Goal: Information Seeking & Learning: Learn about a topic

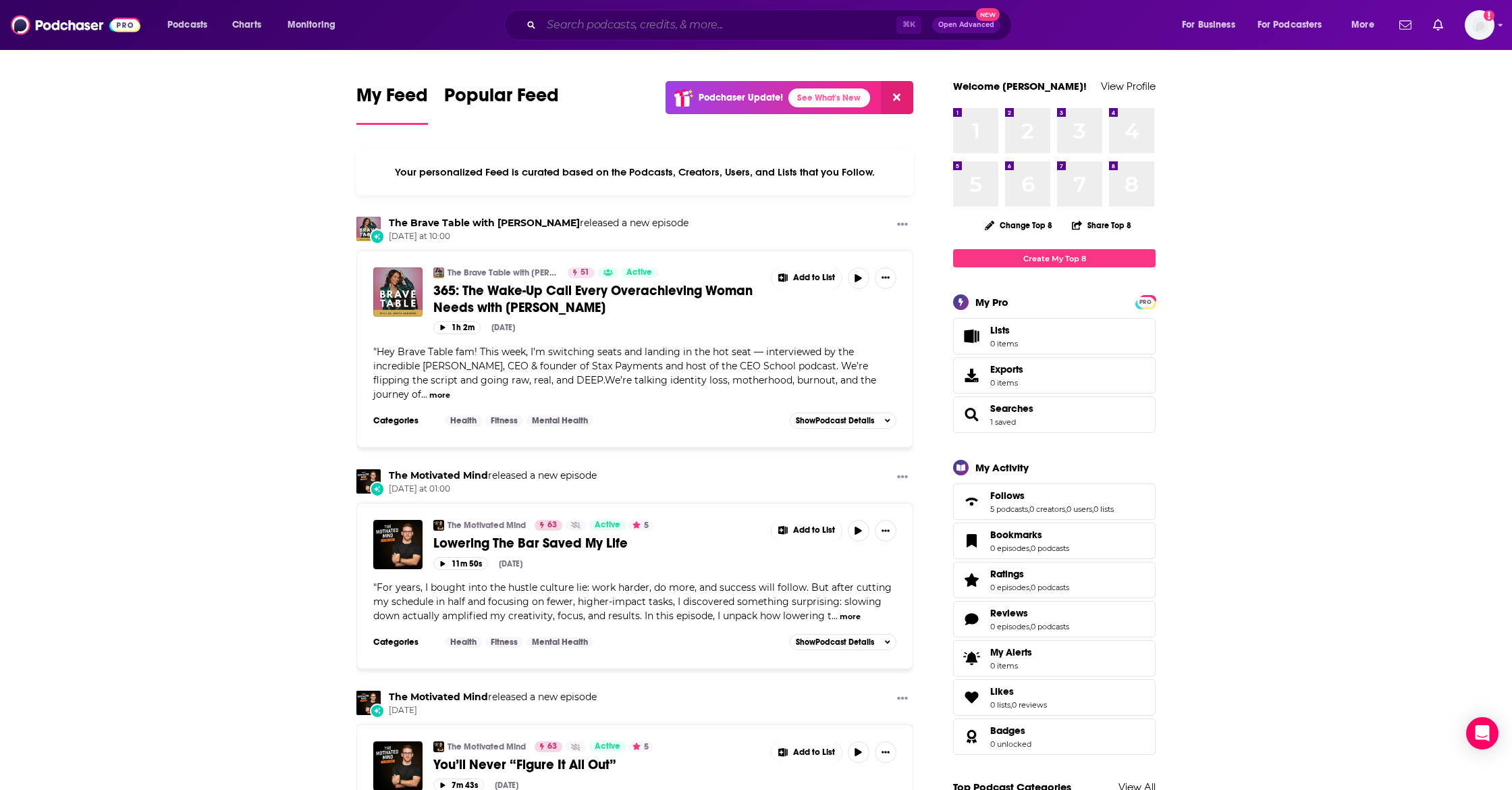
click at [614, 31] on input "Search podcasts, credits, & more..." at bounding box center [719, 25] width 355 height 22
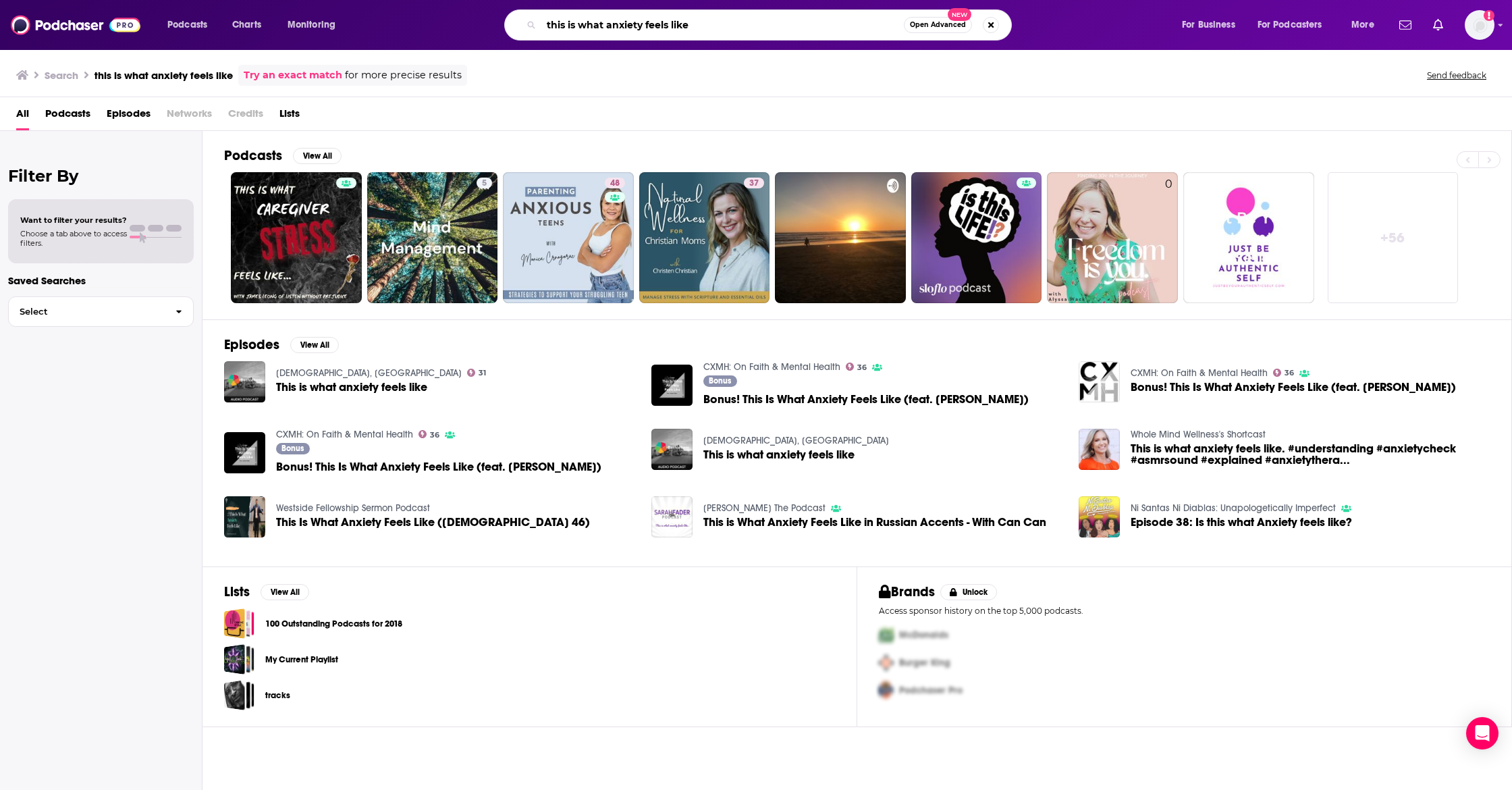
click at [437, 33] on div "this is what anxiety feels like Open Advanced New" at bounding box center [771, 24] width 793 height 31
drag, startPoint x: 543, startPoint y: 6, endPoint x: 522, endPoint y: 6, distance: 21.0
click at [521, 6] on div "Podcasts Charts Monitoring this is what anxiety feels like Open Advanced New Fo…" at bounding box center [756, 25] width 1512 height 50
type input "[PERSON_NAME]"
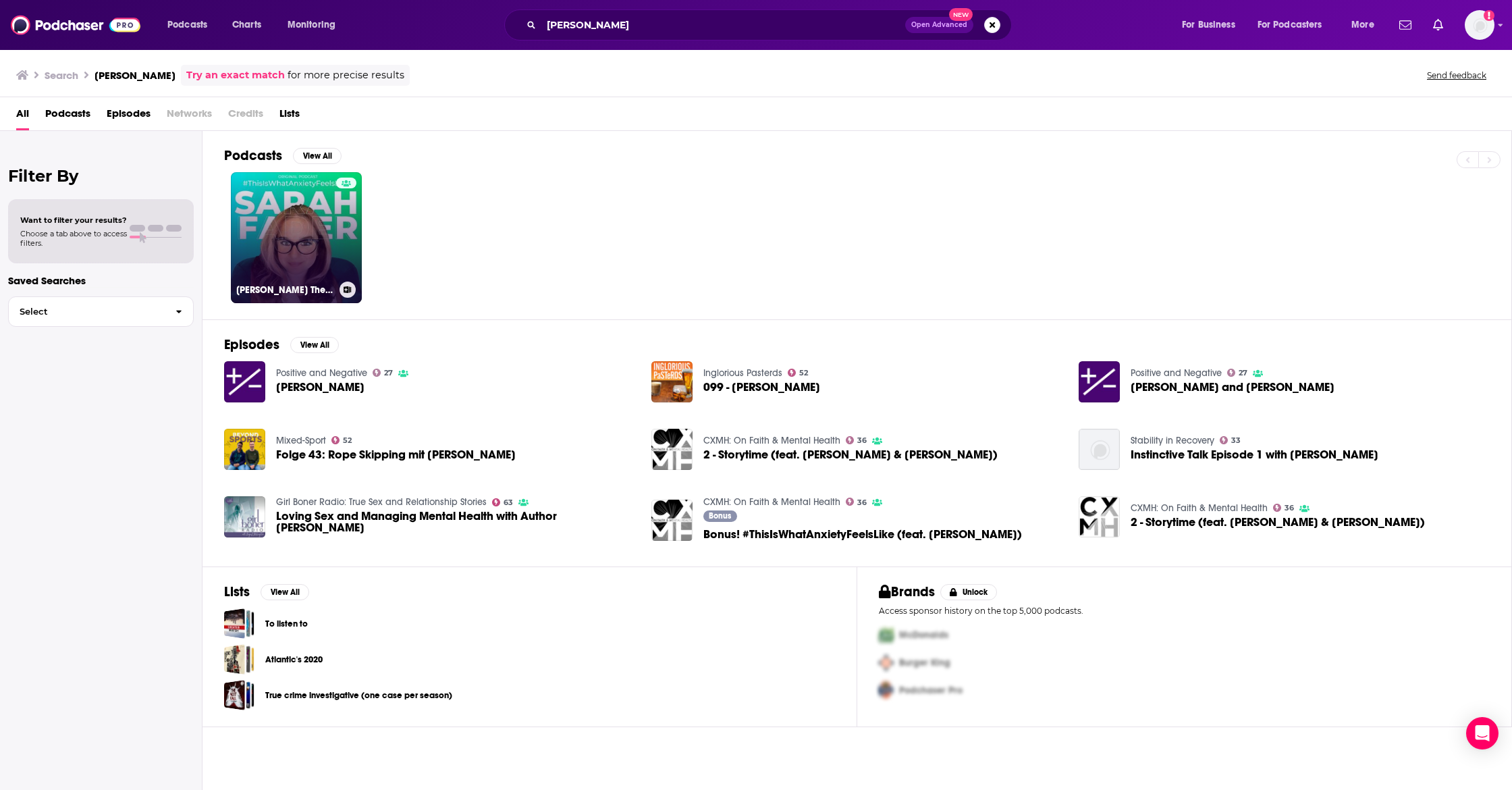
click at [275, 224] on link "[PERSON_NAME] The Podcast" at bounding box center [296, 238] width 131 height 131
